Goal: Information Seeking & Learning: Find specific fact

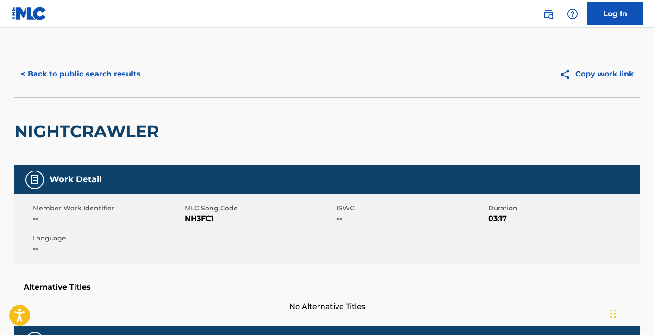
click at [119, 73] on button "< Back to public search results" at bounding box center [80, 73] width 133 height 23
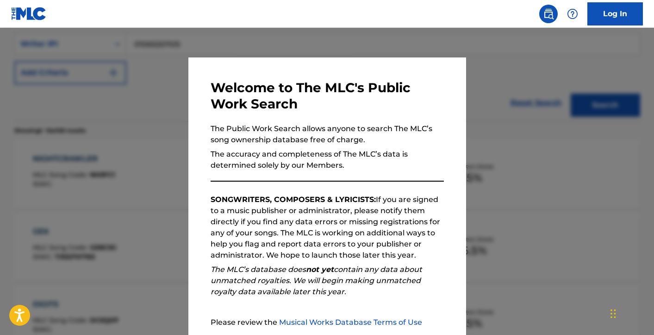
scroll to position [89, 0]
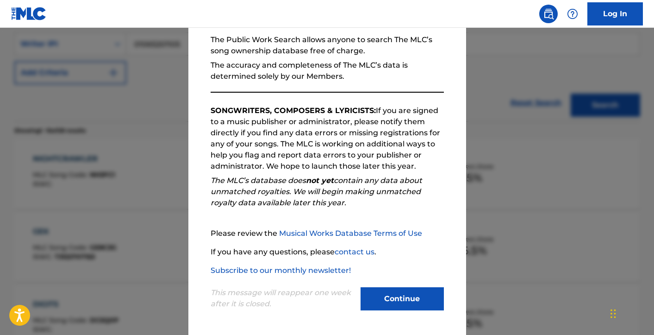
click at [402, 291] on button "Continue" at bounding box center [401, 298] width 83 height 23
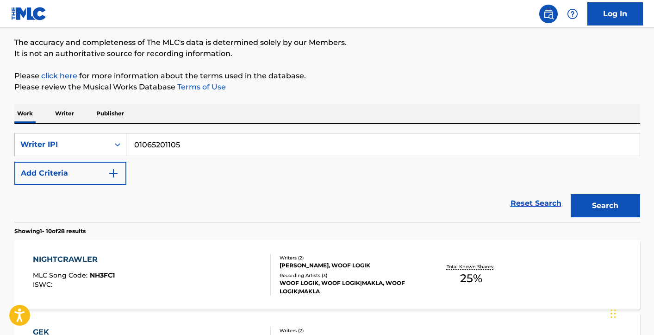
scroll to position [51, 0]
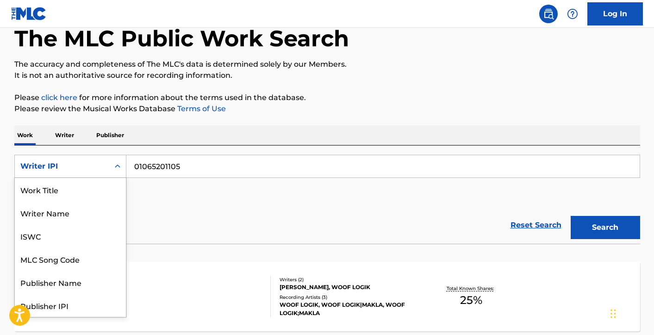
click at [93, 163] on div "Writer IPI" at bounding box center [61, 166] width 83 height 11
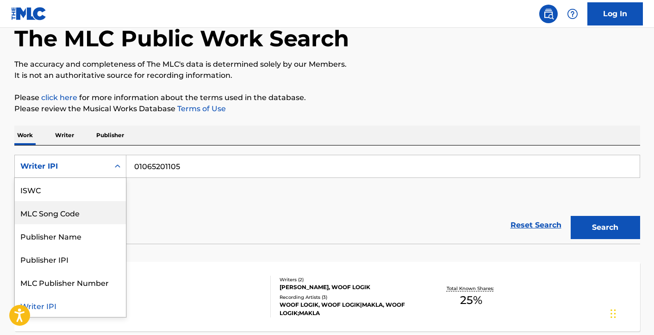
scroll to position [0, 0]
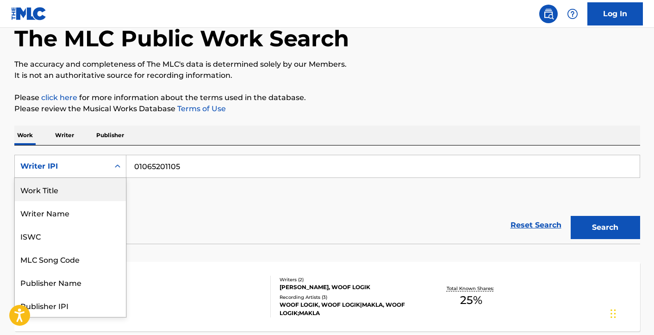
click at [76, 197] on div "Work Title" at bounding box center [70, 189] width 111 height 23
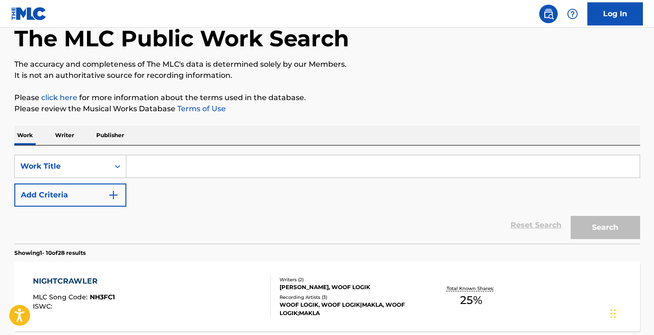
click at [200, 169] on input "Search Form" at bounding box center [382, 166] width 513 height 22
paste input "I Can't Wait Too Long (Let Somebody Love You)"
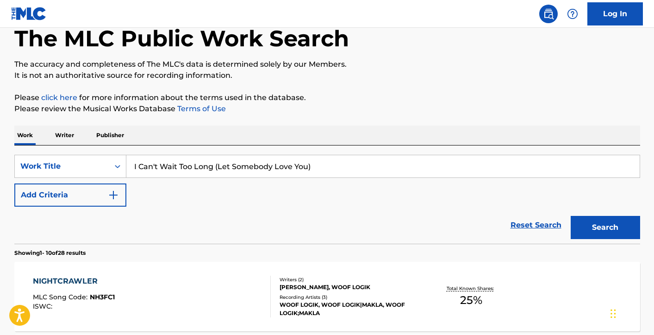
type input "I Can't Wait Too Long (Let Somebody Love You)"
click at [87, 193] on button "Add Criteria" at bounding box center [70, 194] width 112 height 23
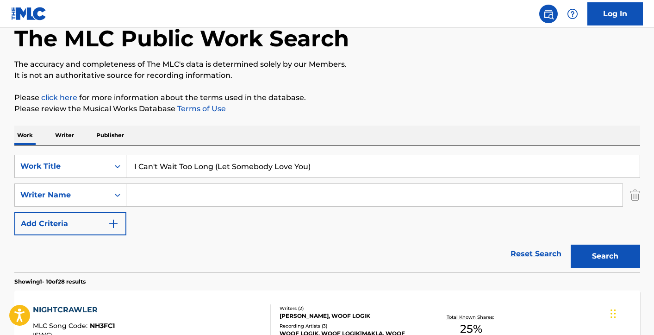
click at [150, 196] on input "Search Form" at bounding box center [374, 195] width 496 height 22
type input "[PERSON_NAME]"
click at [570, 244] on button "Search" at bounding box center [604, 255] width 69 height 23
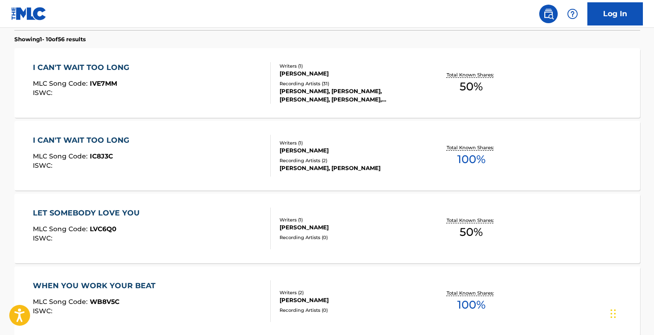
scroll to position [296, 0]
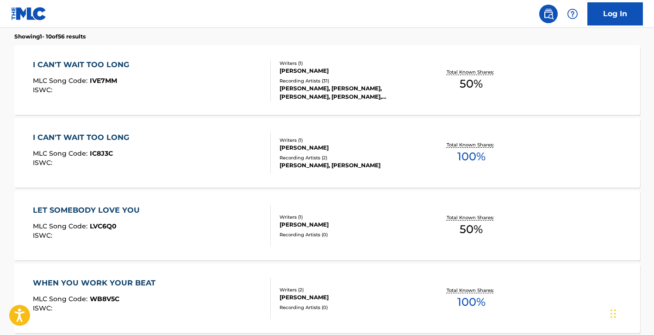
click at [347, 68] on div "[PERSON_NAME]" at bounding box center [349, 71] width 140 height 8
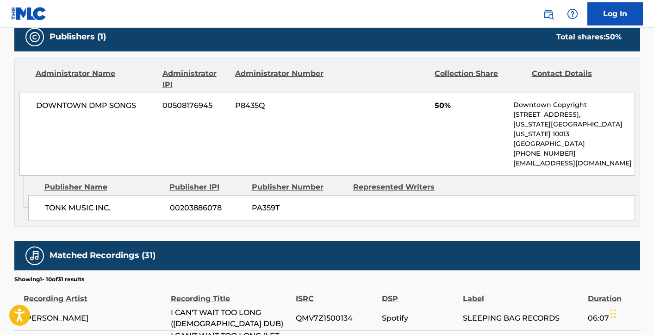
scroll to position [411, 0]
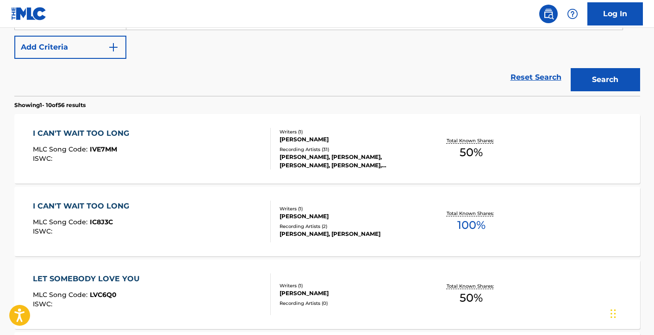
scroll to position [229, 0]
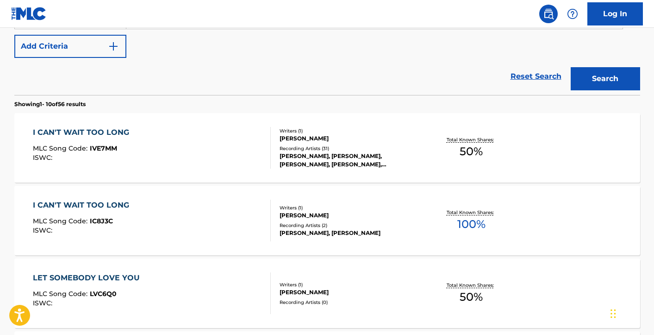
click at [316, 217] on div "[PERSON_NAME]" at bounding box center [349, 215] width 140 height 8
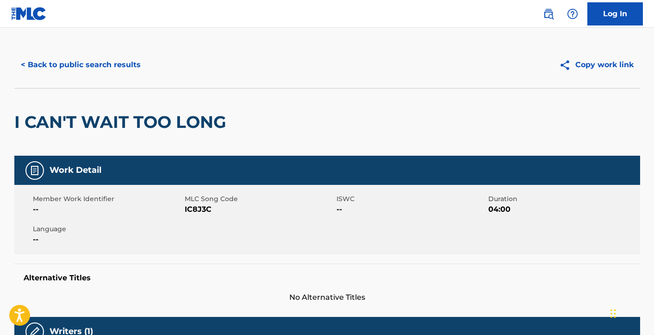
click at [96, 56] on button "< Back to public search results" at bounding box center [80, 64] width 133 height 23
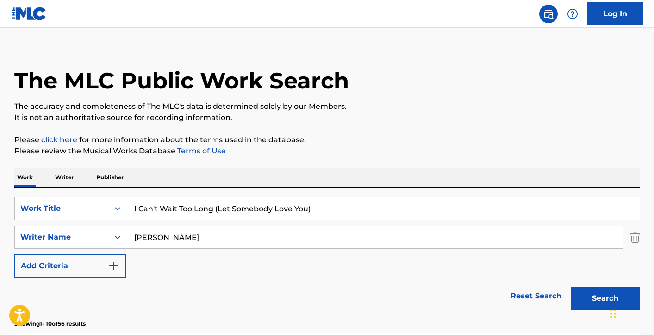
scroll to position [281, 0]
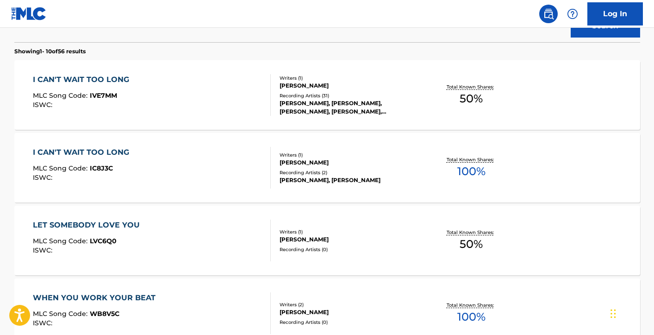
click at [338, 101] on div "[PERSON_NAME], [PERSON_NAME], [PERSON_NAME], [PERSON_NAME], [PERSON_NAME]" at bounding box center [349, 107] width 140 height 17
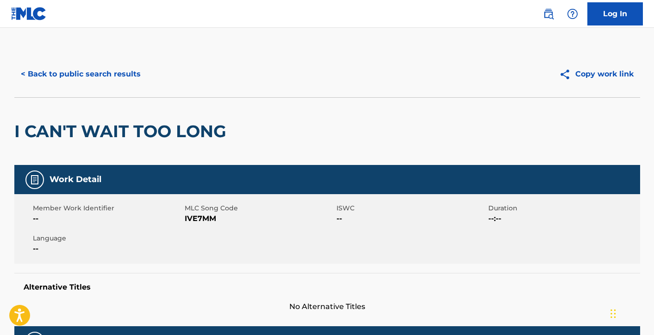
click at [94, 77] on button "< Back to public search results" at bounding box center [80, 73] width 133 height 23
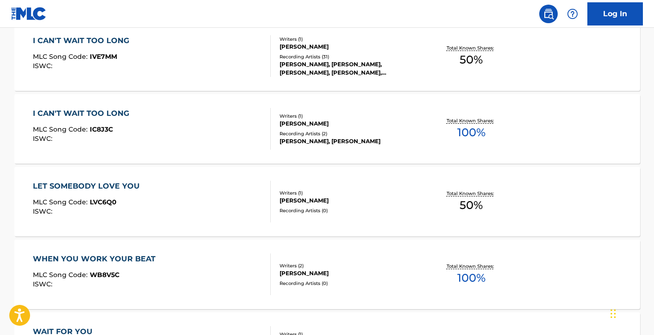
scroll to position [318, 0]
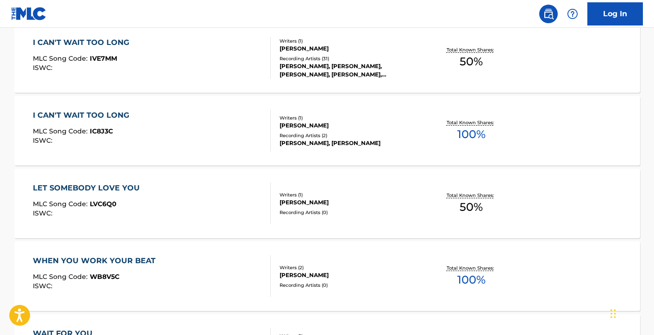
click at [306, 122] on div "[PERSON_NAME]" at bounding box center [349, 125] width 140 height 8
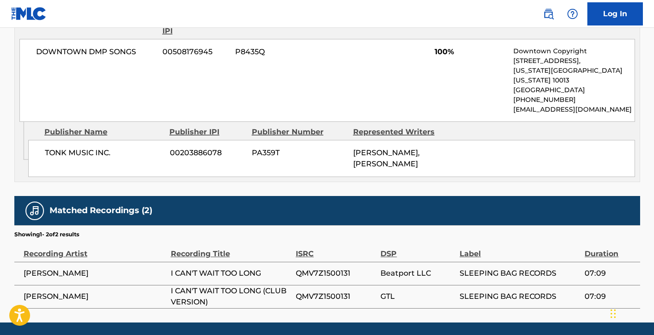
scroll to position [484, 0]
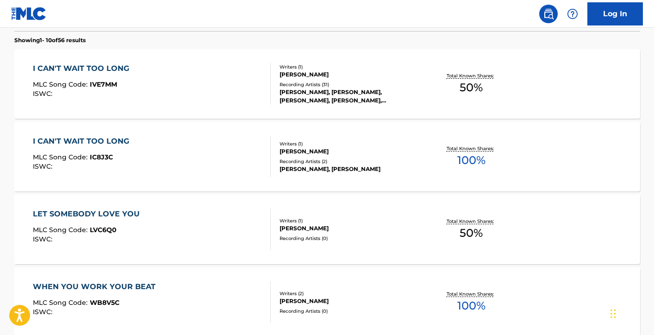
scroll to position [227, 0]
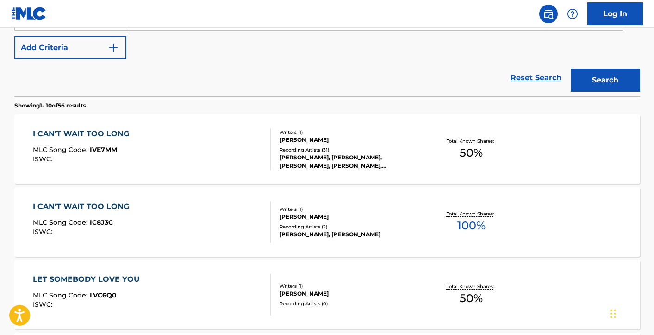
click at [324, 151] on div "Recording Artists ( 31 )" at bounding box center [349, 149] width 140 height 7
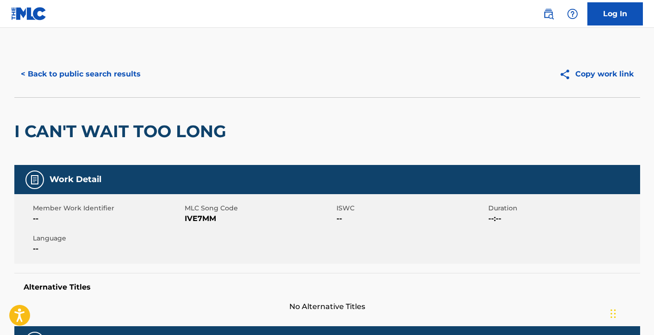
click at [590, 77] on button "Copy work link" at bounding box center [595, 73] width 87 height 23
click at [598, 75] on button "Copy work link" at bounding box center [595, 73] width 87 height 23
click at [121, 74] on button "< Back to public search results" at bounding box center [80, 73] width 133 height 23
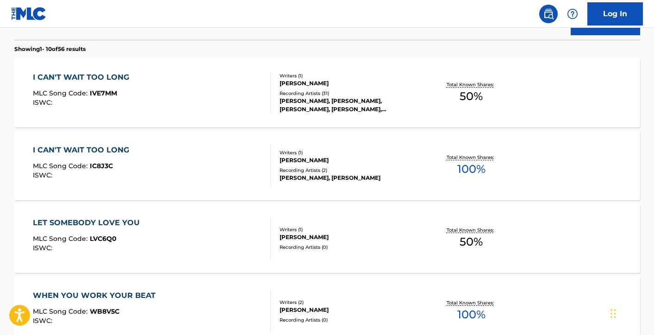
scroll to position [265, 0]
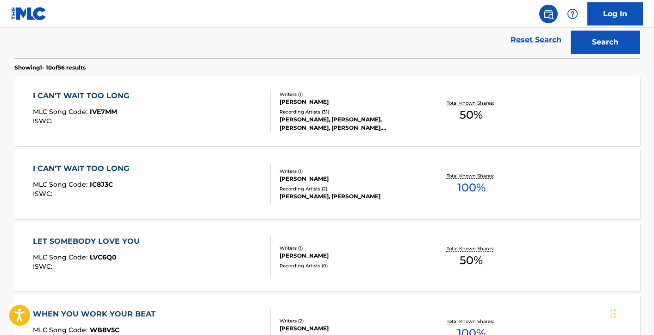
click at [314, 175] on div "[PERSON_NAME]" at bounding box center [349, 178] width 140 height 8
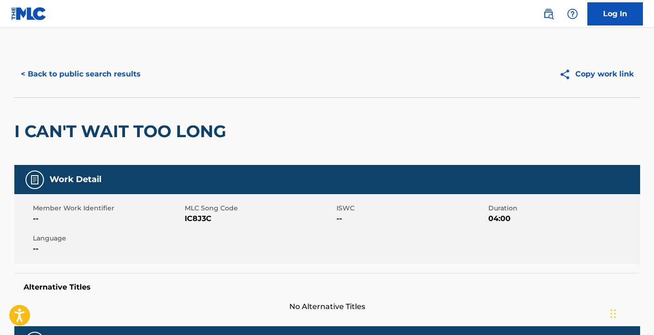
click at [591, 75] on button "Copy work link" at bounding box center [595, 73] width 87 height 23
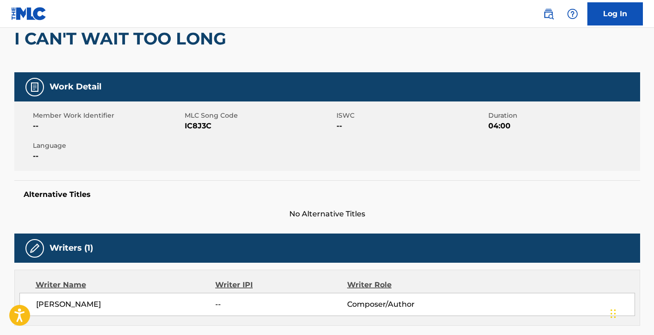
scroll to position [19, 0]
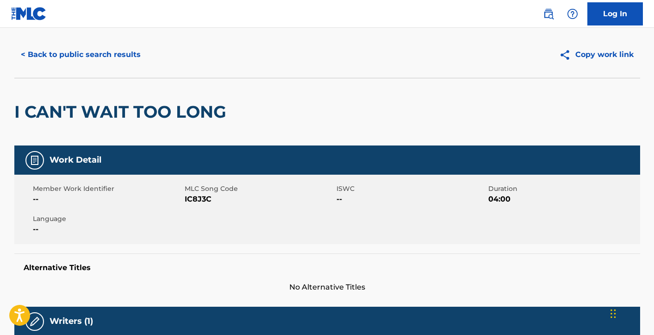
click at [208, 111] on h2 "I CAN'T WAIT TOO LONG" at bounding box center [122, 111] width 217 height 21
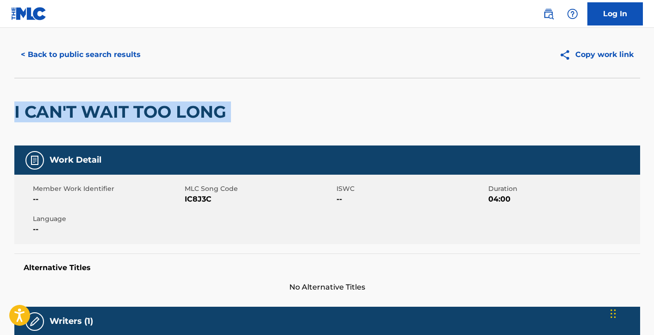
click at [208, 111] on h2 "I CAN'T WAIT TOO LONG" at bounding box center [122, 111] width 217 height 21
copy div "I CAN'T WAIT TOO LONG"
click at [57, 61] on button "< Back to public search results" at bounding box center [80, 54] width 133 height 23
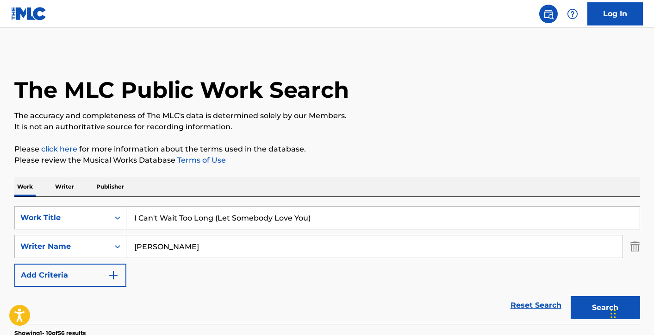
click at [319, 223] on input "I Can't Wait Too Long (Let Somebody Love You)" at bounding box center [382, 217] width 513 height 22
paste input "13662"
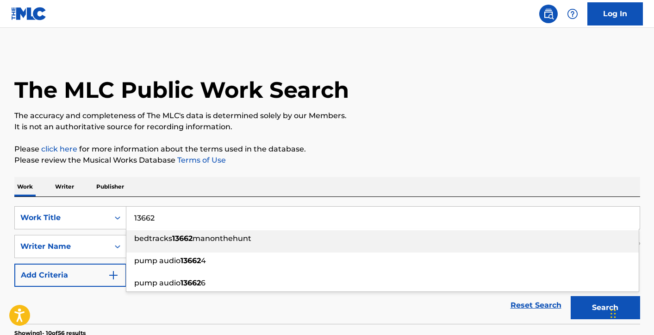
type input "13662"
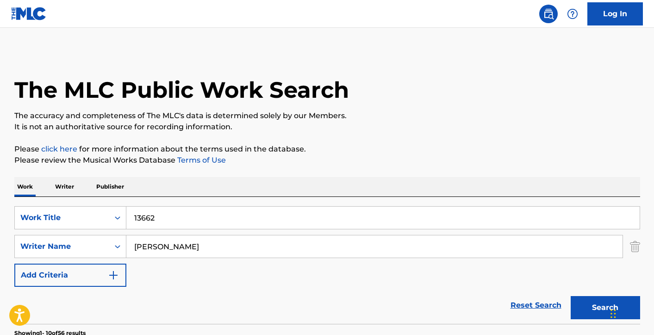
click at [625, 240] on div "SearchWithCriteria0f39b361-9642-4cfc-a23e-07f169108581 Writer Name [PERSON_NAME]" at bounding box center [327, 246] width 626 height 23
click at [637, 248] on img "Search Form" at bounding box center [635, 246] width 10 height 23
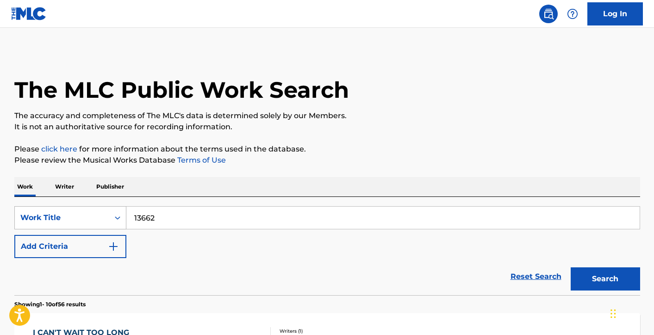
click at [75, 212] on div "Work Title" at bounding box center [70, 217] width 112 height 23
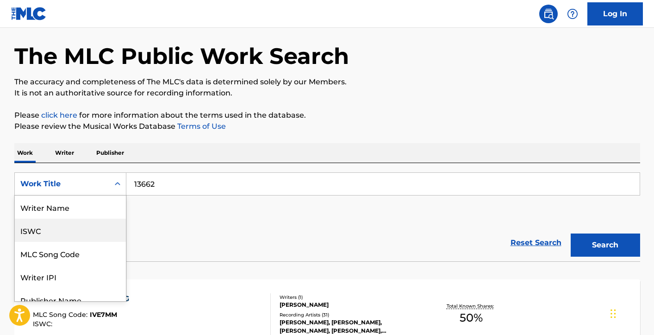
click at [58, 225] on div "ISWC" at bounding box center [70, 229] width 111 height 23
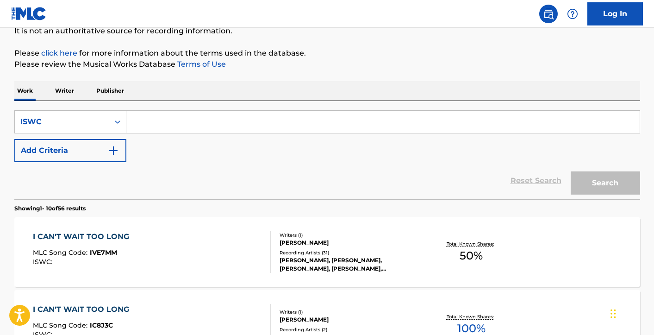
scroll to position [189, 0]
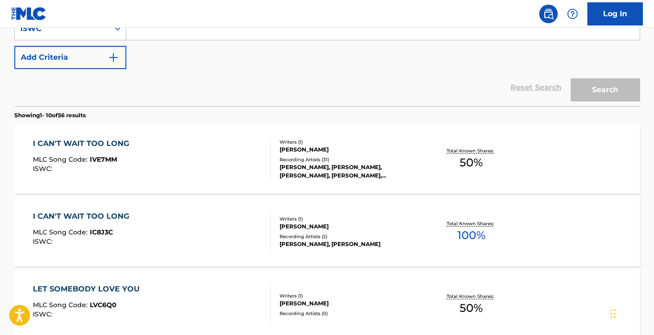
click at [345, 163] on div "[PERSON_NAME], [PERSON_NAME], [PERSON_NAME], [PERSON_NAME], [PERSON_NAME]" at bounding box center [349, 171] width 140 height 17
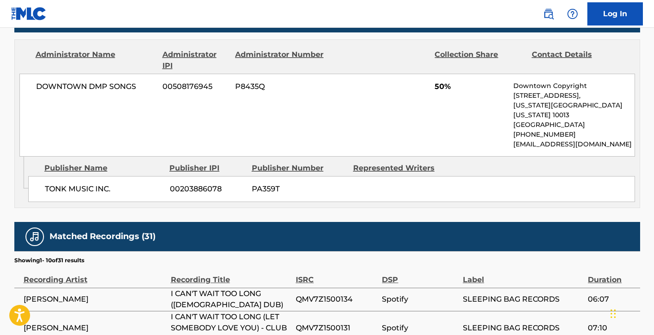
scroll to position [434, 0]
